Goal: Task Accomplishment & Management: Complete application form

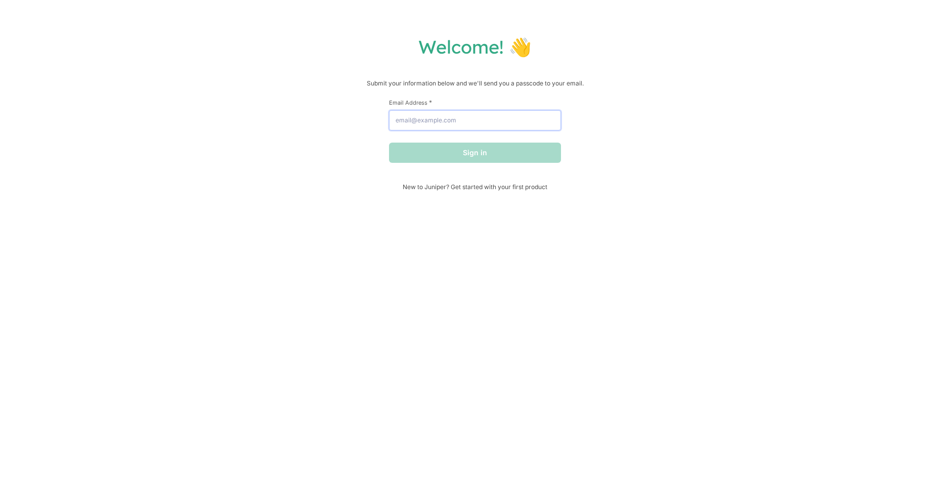
click at [451, 118] on input "Email Address *" at bounding box center [475, 120] width 172 height 20
paste input "[PERSON_NAME][EMAIL_ADDRESS][DOMAIN_NAME]"
type input "[PERSON_NAME][EMAIL_ADDRESS][DOMAIN_NAME]"
click at [414, 152] on button "Sign in" at bounding box center [475, 153] width 172 height 20
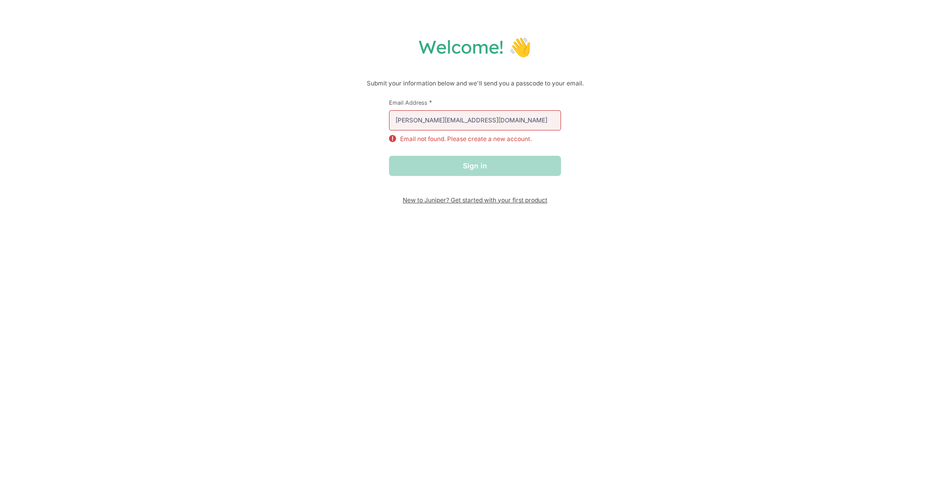
click at [436, 200] on span "New to Juniper? Get started with your first product" at bounding box center [475, 200] width 172 height 8
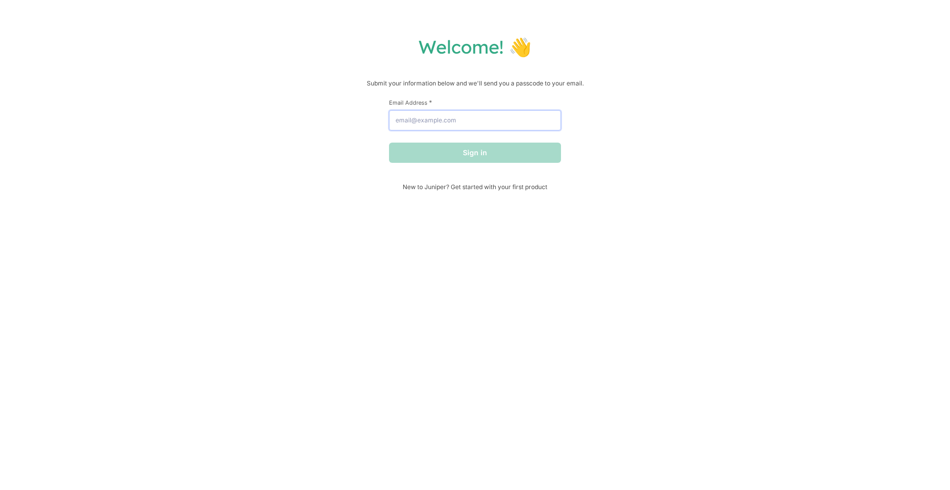
click at [500, 126] on input "Email Address *" at bounding box center [475, 120] width 172 height 20
click at [475, 151] on button "Sign in" at bounding box center [475, 153] width 172 height 20
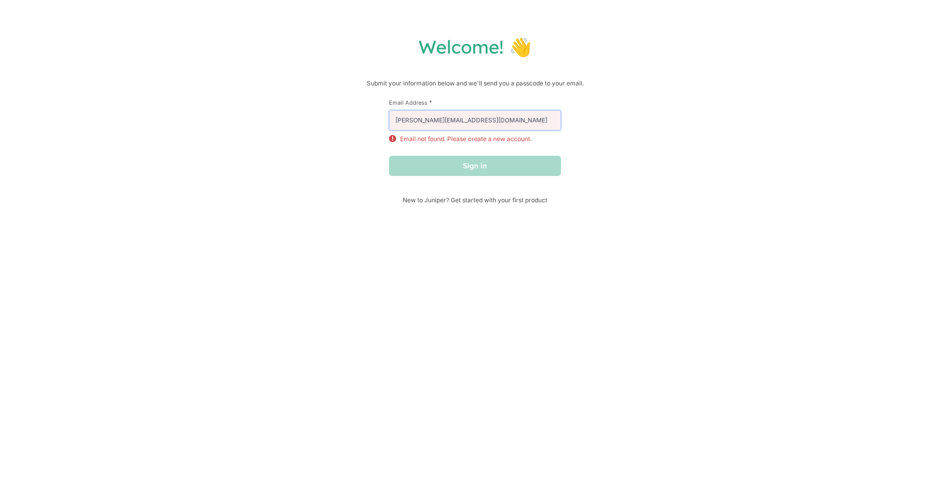
click at [476, 126] on input "[PERSON_NAME][EMAIL_ADDRESS][DOMAIN_NAME]" at bounding box center [475, 120] width 172 height 20
type input "joseph_dacosta@outlook.com"
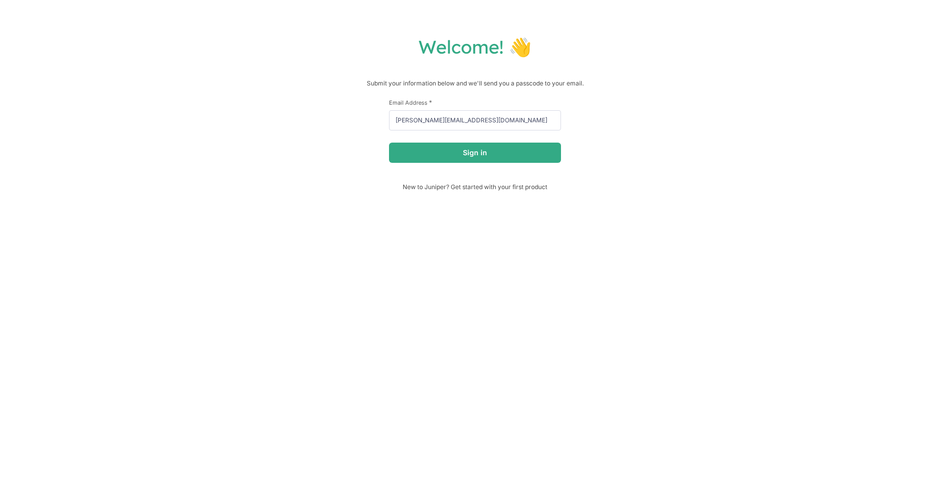
click at [484, 168] on div "First Name * Last Name * Email Address * joseph_dacosta@outlook.com Sign in" at bounding box center [475, 141] width 172 height 84
click at [466, 154] on button "Sign in" at bounding box center [475, 153] width 172 height 20
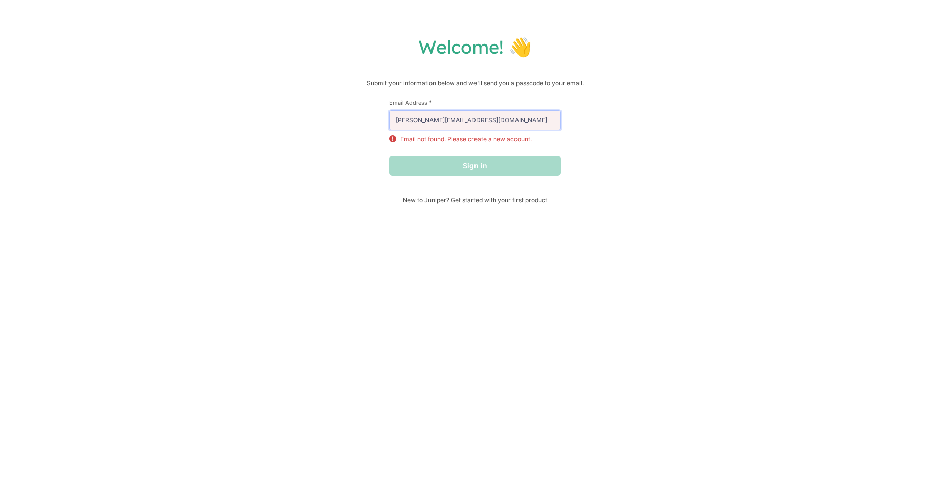
click at [484, 118] on input "joseph_dacosta@outlook.com" at bounding box center [475, 120] width 172 height 20
